Goal: Task Accomplishment & Management: Complete application form

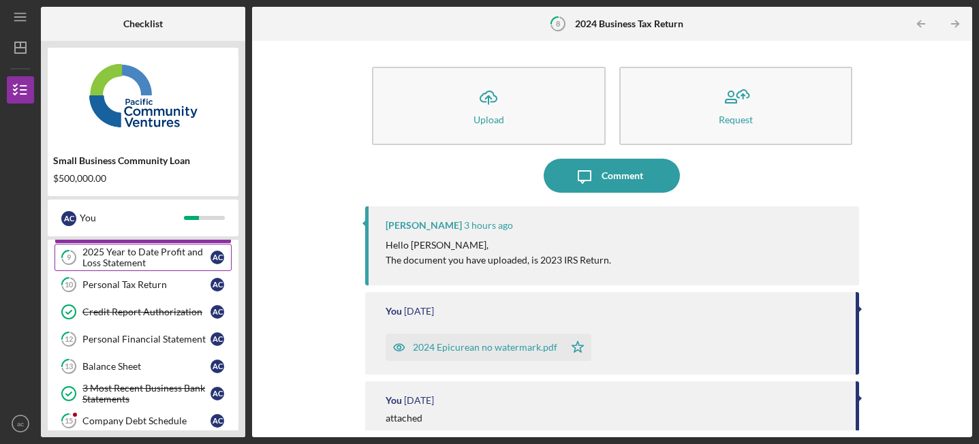
scroll to position [172, 0]
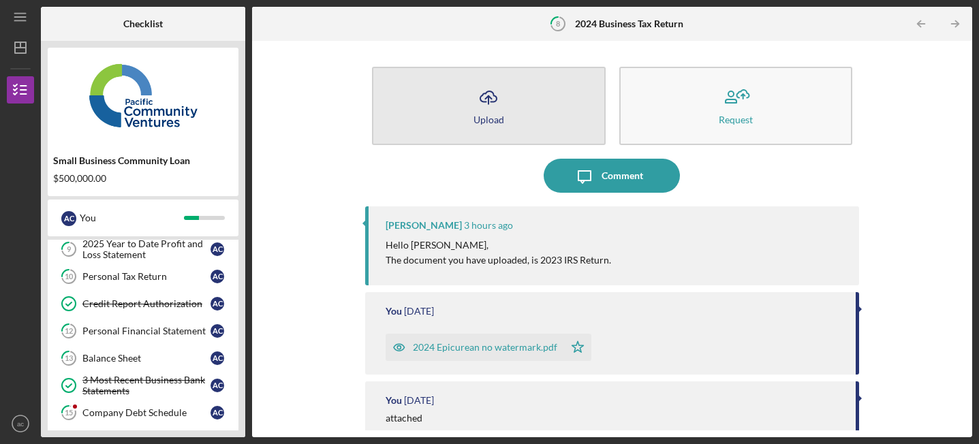
click at [498, 103] on icon "Icon/Upload" at bounding box center [488, 97] width 34 height 34
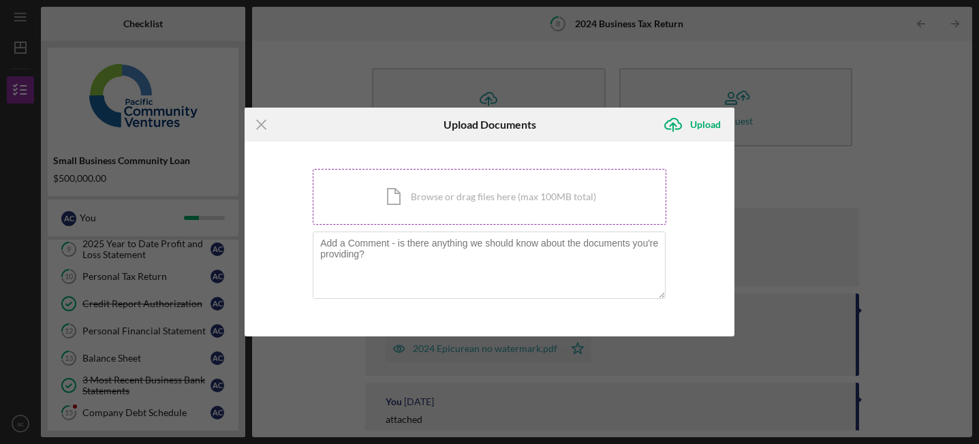
click at [465, 203] on div "Icon/Document Browse or drag files here (max 100MB total) Tap to choose files o…" at bounding box center [490, 197] width 354 height 56
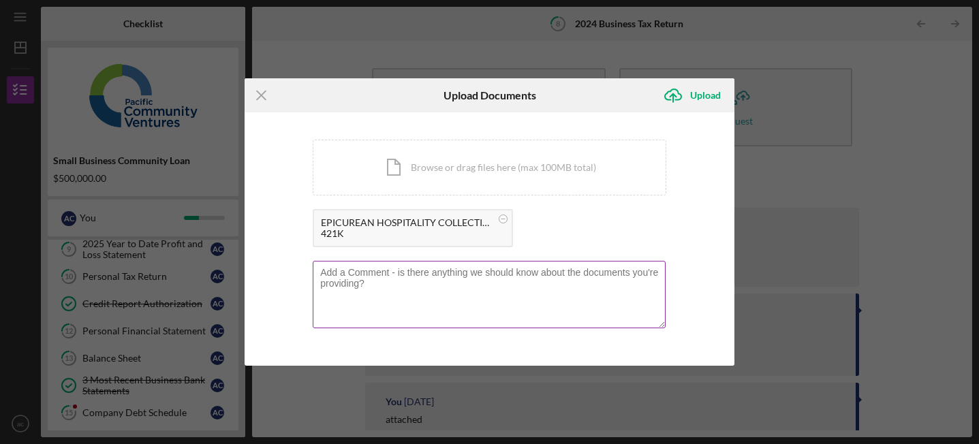
click at [436, 302] on textarea at bounding box center [489, 294] width 353 height 67
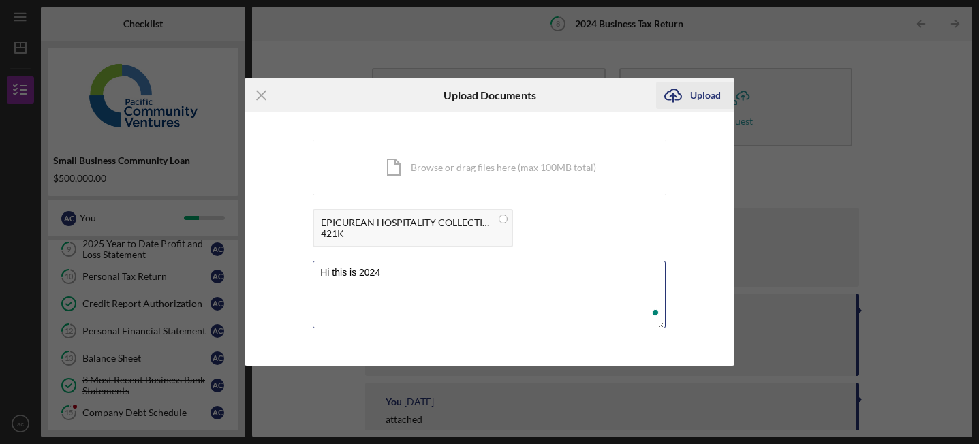
type textarea "Hi this is 2024"
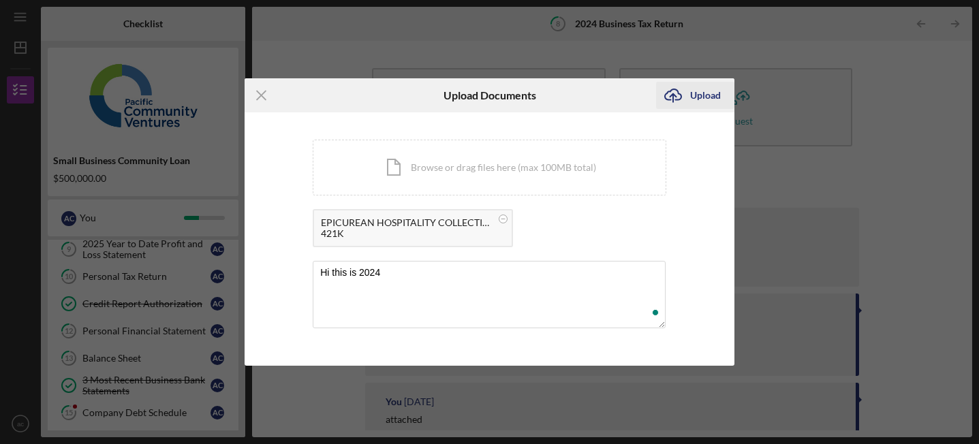
click at [695, 88] on div "Upload" at bounding box center [705, 95] width 31 height 27
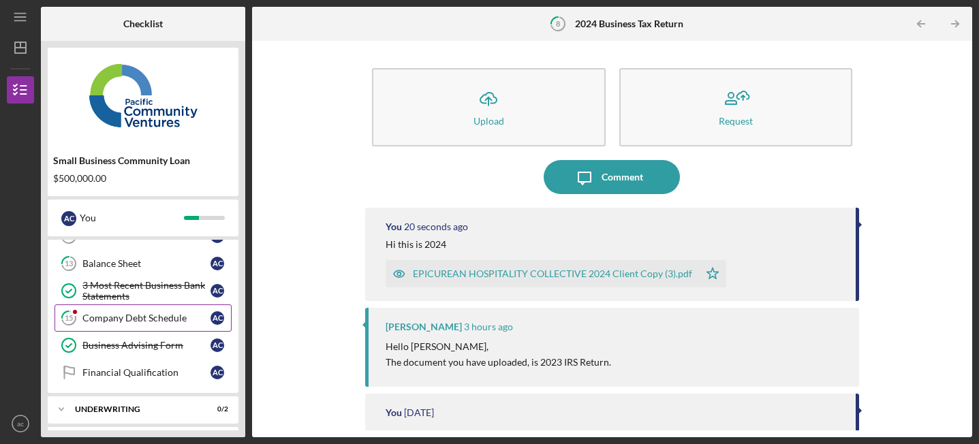
scroll to position [269, 0]
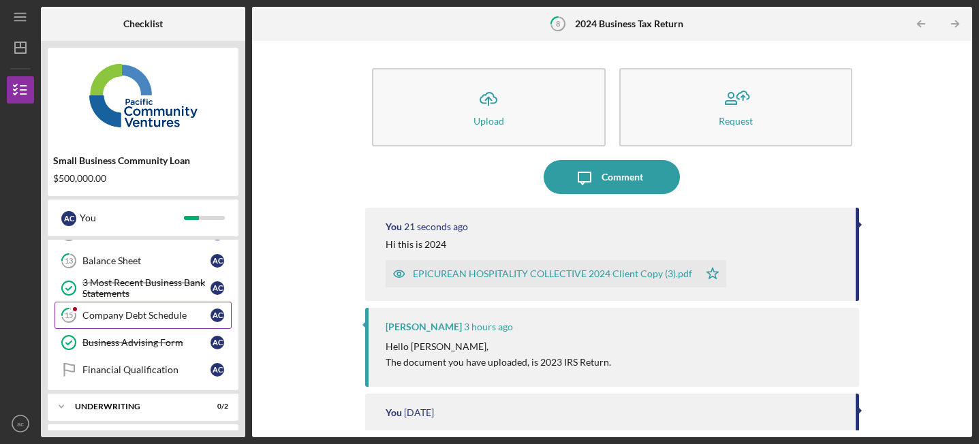
click at [155, 312] on div "Company Debt Schedule" at bounding box center [146, 315] width 128 height 11
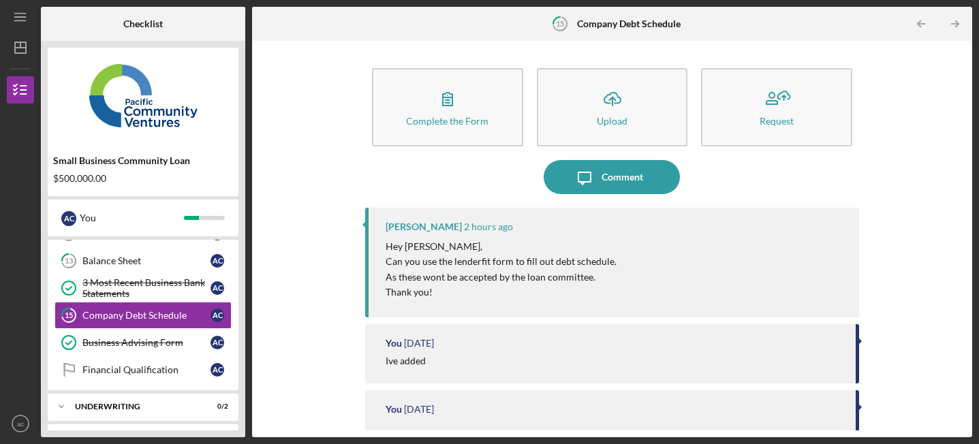
scroll to position [1, 0]
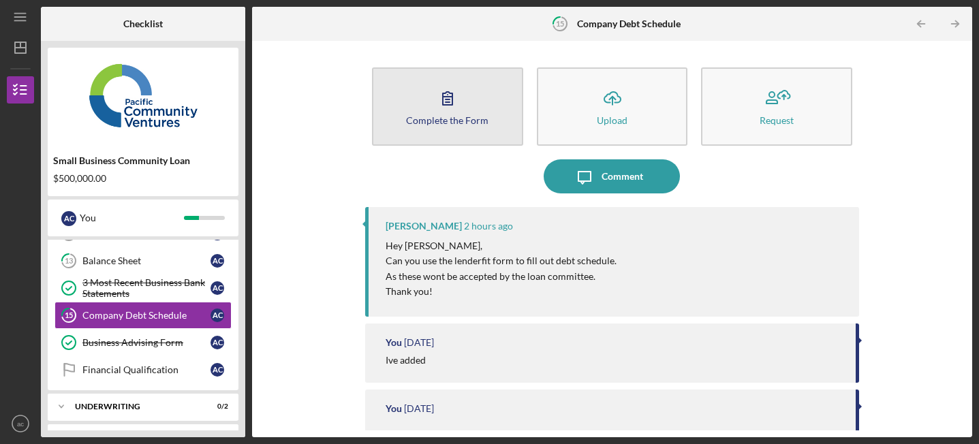
click at [431, 119] on div "Complete the Form" at bounding box center [447, 120] width 82 height 10
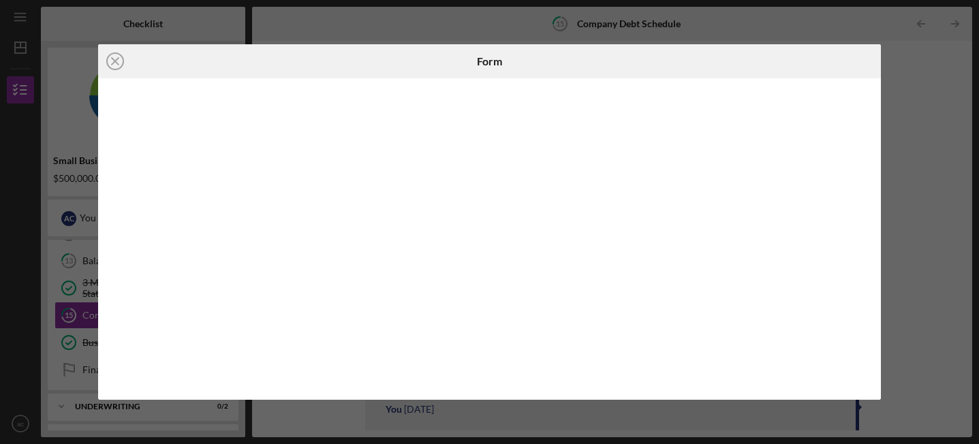
click at [925, 83] on div "Icon/Close Form" at bounding box center [489, 222] width 979 height 444
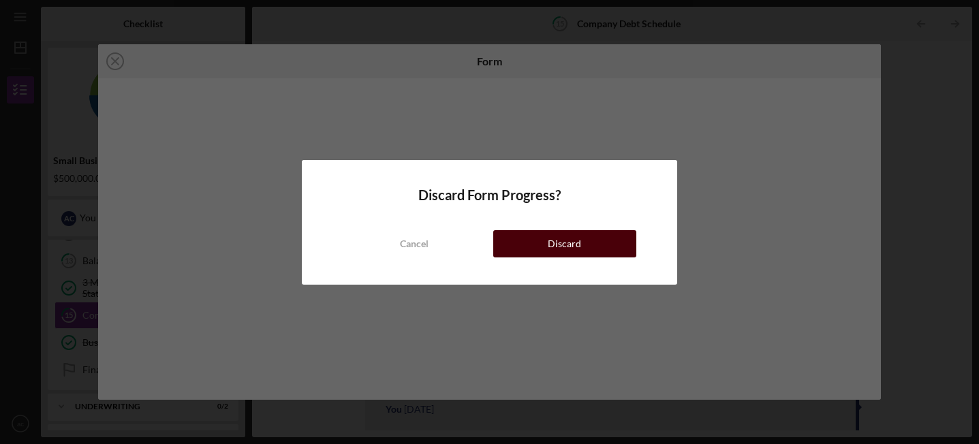
click at [532, 242] on button "Discard" at bounding box center [565, 243] width 144 height 27
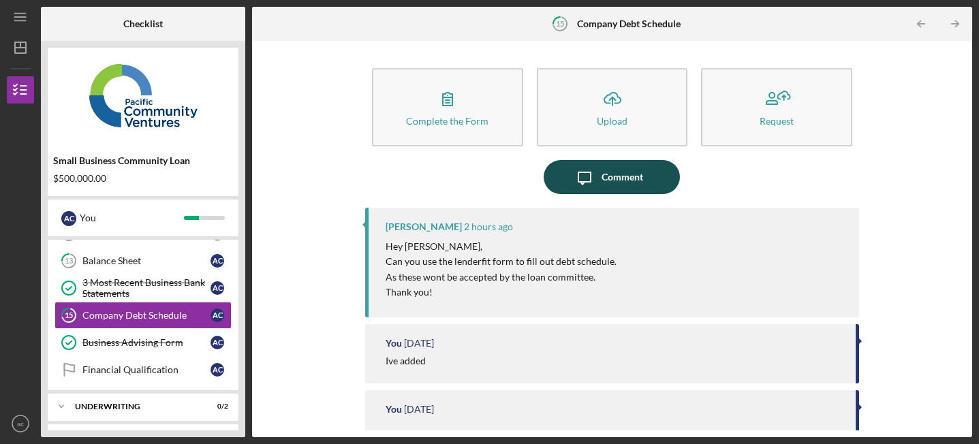
click at [597, 174] on icon "Icon/Message" at bounding box center [585, 177] width 34 height 34
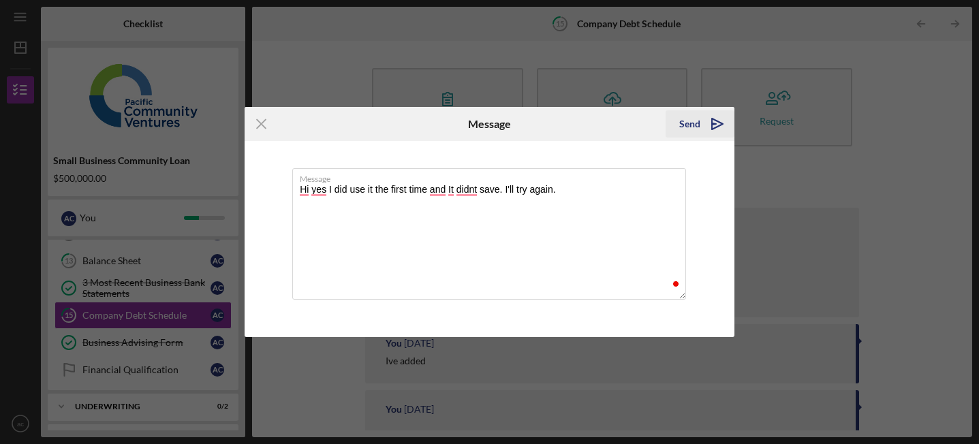
type textarea "Hi yes I did use it the first time and It didnt save. I'll try again."
click at [681, 121] on div "Send" at bounding box center [689, 123] width 21 height 27
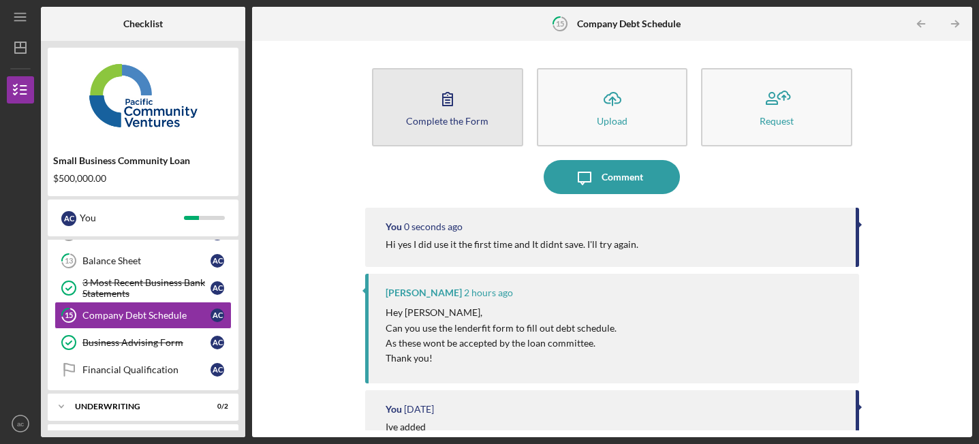
click at [465, 108] on button "Complete the Form Form" at bounding box center [447, 107] width 151 height 78
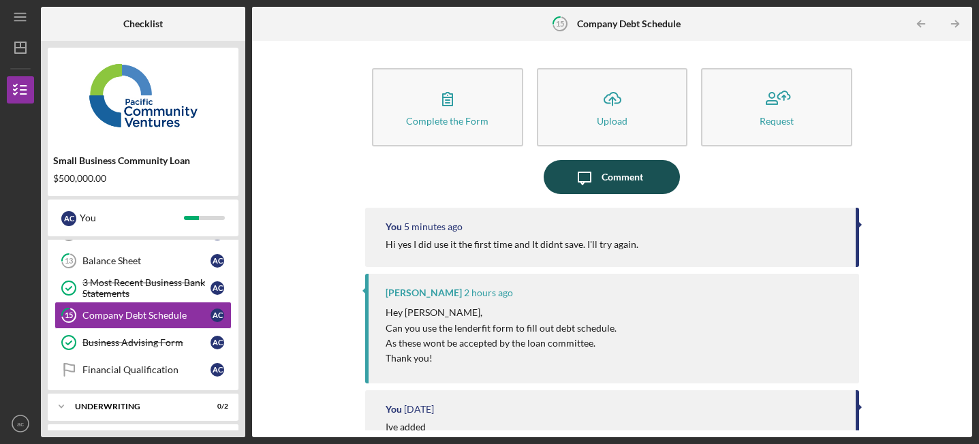
click at [579, 176] on icon "Icon/Message" at bounding box center [585, 177] width 34 height 34
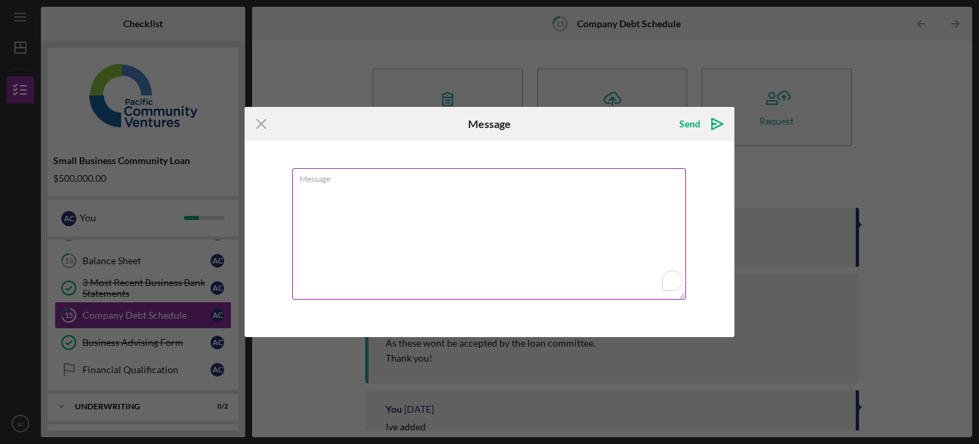
click at [511, 227] on textarea "Message" at bounding box center [489, 233] width 394 height 131
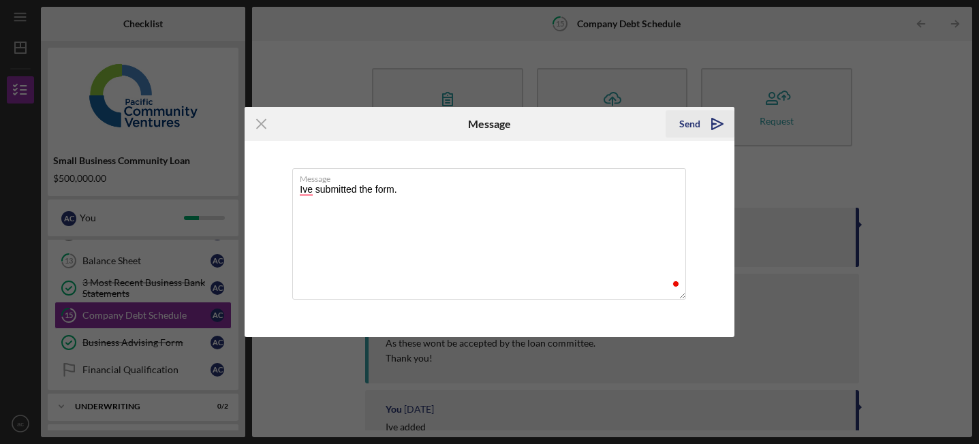
type textarea "Ive submitted the form."
click at [707, 127] on icon "Icon/icon-invite-send" at bounding box center [717, 124] width 34 height 34
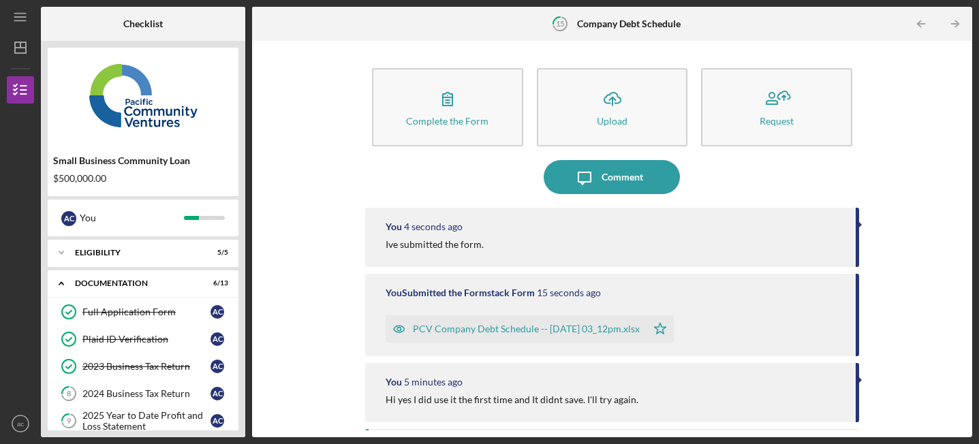
scroll to position [297, 0]
